Goal: Entertainment & Leisure: Consume media (video, audio)

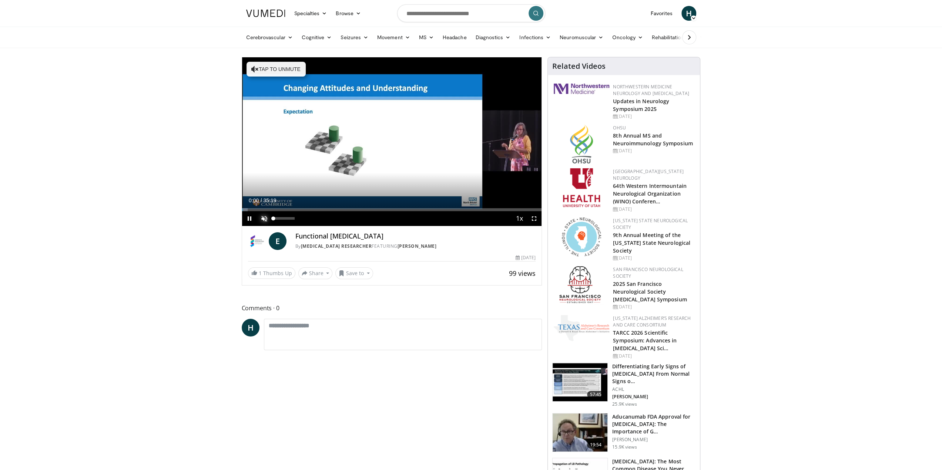
click at [266, 216] on span "Video Player" at bounding box center [264, 218] width 15 height 15
click at [293, 219] on div "10 seconds Tap to unmute" at bounding box center [392, 141] width 300 height 169
click at [292, 220] on div "91%" at bounding box center [284, 218] width 26 height 15
click at [292, 219] on div "91%" at bounding box center [283, 218] width 21 height 3
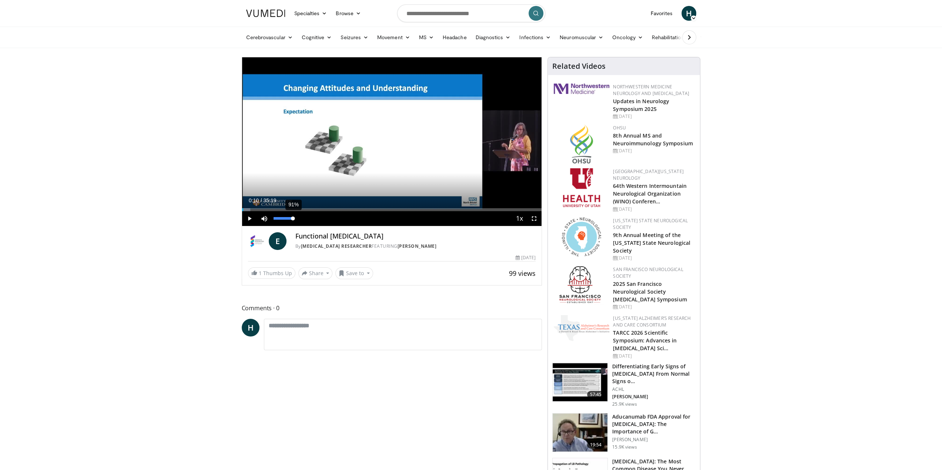
click at [292, 219] on div "Volume Level" at bounding box center [282, 218] width 19 height 3
click at [250, 217] on span "Video Player" at bounding box center [249, 218] width 15 height 15
